Goal: Task Accomplishment & Management: Use online tool/utility

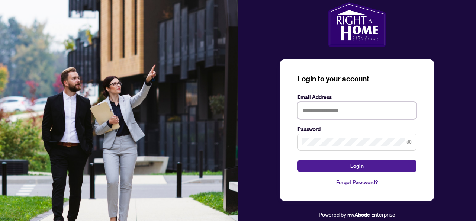
click at [314, 109] on input "text" at bounding box center [356, 110] width 119 height 17
type input "**********"
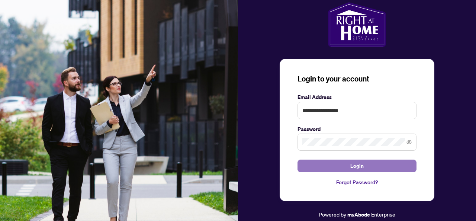
click at [354, 164] on span "Login" at bounding box center [356, 166] width 13 height 12
click at [356, 164] on span "Login" at bounding box center [356, 166] width 13 height 12
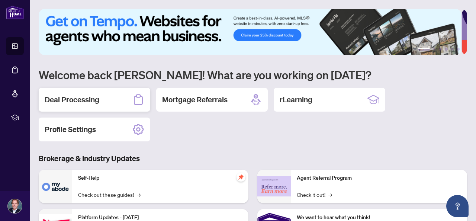
click at [85, 98] on h2 "Deal Processing" at bounding box center [72, 99] width 55 height 10
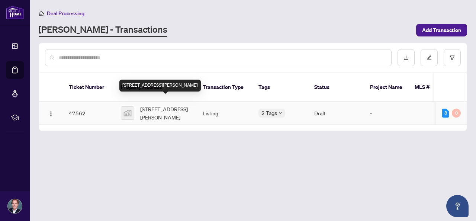
click at [153, 105] on span "[STREET_ADDRESS][PERSON_NAME]" at bounding box center [165, 113] width 51 height 16
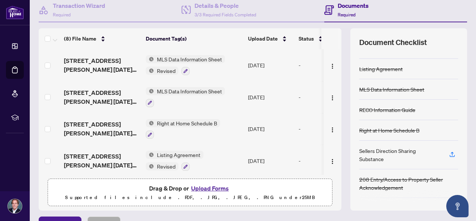
click at [167, 152] on span "Listing Agreement" at bounding box center [178, 155] width 49 height 8
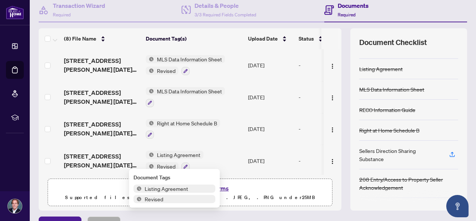
click at [162, 189] on span "Listing Agreement" at bounding box center [166, 188] width 49 height 8
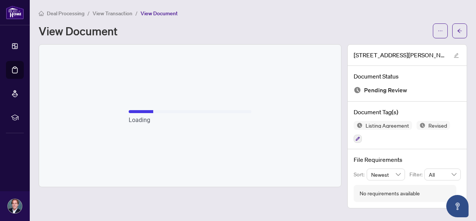
click at [157, 13] on span "View Document" at bounding box center [159, 13] width 37 height 7
click at [381, 126] on span "Listing Agreement" at bounding box center [387, 125] width 49 height 5
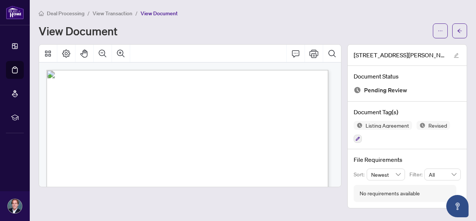
click at [109, 12] on span "View Transaction" at bounding box center [113, 13] width 40 height 7
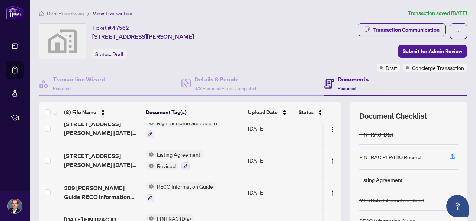
scroll to position [74, 0]
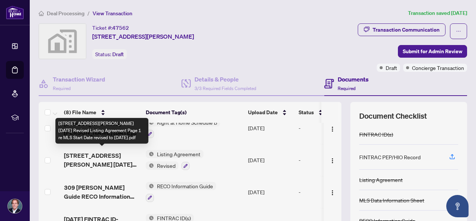
click at [126, 155] on span "[STREET_ADDRESS][PERSON_NAME] [DATE] Revised Listing Agreement Page 1 re MLS St…" at bounding box center [102, 160] width 76 height 18
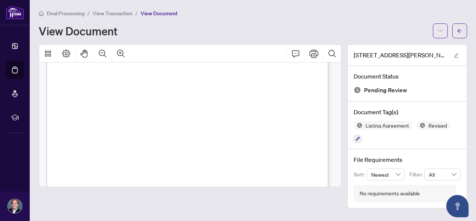
scroll to position [92, 0]
click at [106, 11] on span "View Transaction" at bounding box center [113, 13] width 40 height 7
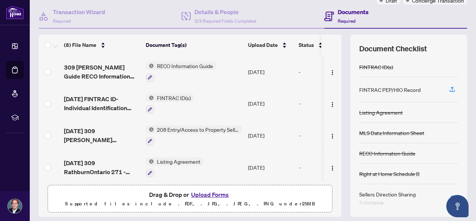
scroll to position [90, 0]
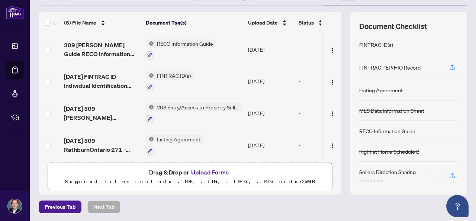
click at [176, 135] on span "Listing Agreement" at bounding box center [178, 139] width 49 height 8
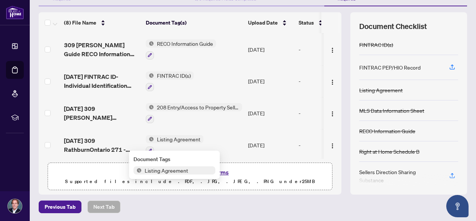
click at [173, 135] on span "Listing Agreement" at bounding box center [178, 139] width 49 height 8
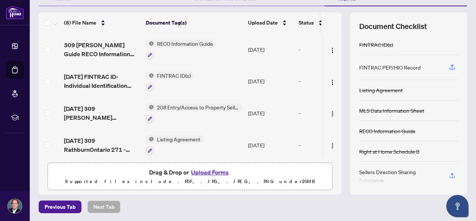
click at [173, 135] on span "Listing Agreement" at bounding box center [178, 139] width 49 height 8
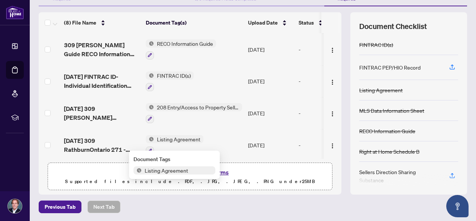
click at [162, 171] on span "Listing Agreement" at bounding box center [166, 170] width 49 height 8
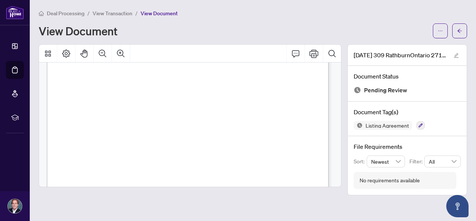
scroll to position [1711, 0]
